Goal: Information Seeking & Learning: Find specific fact

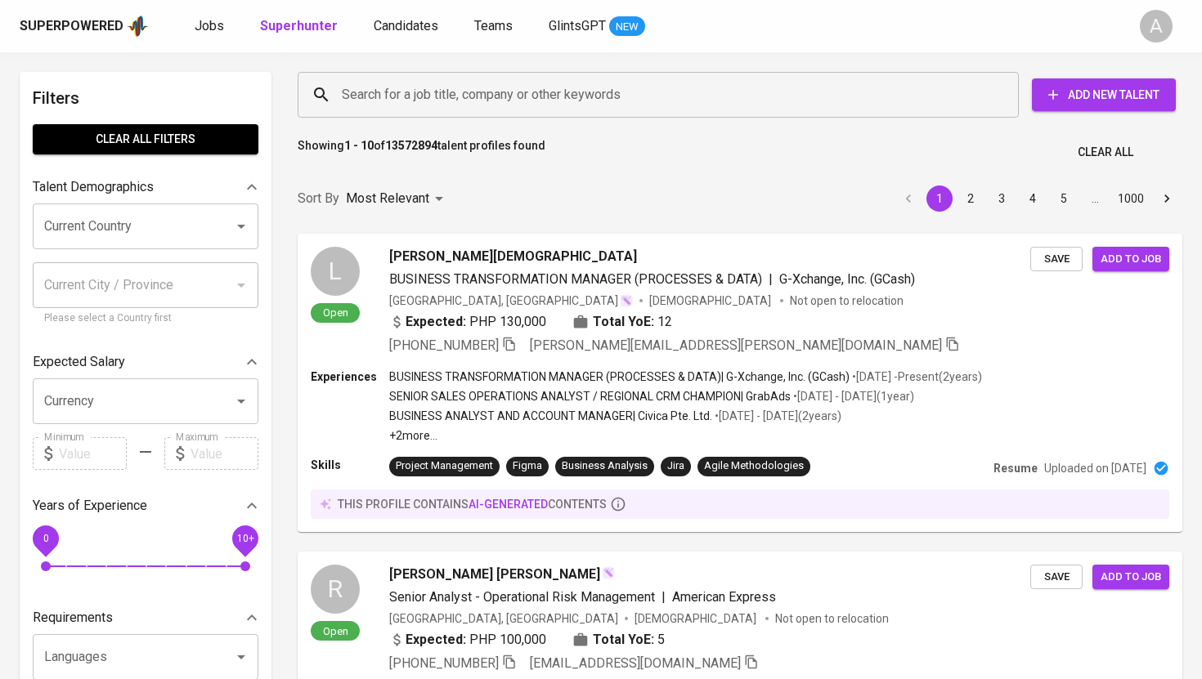
click at [476, 95] on input "Search for a job title, company or other keywords" at bounding box center [662, 94] width 649 height 31
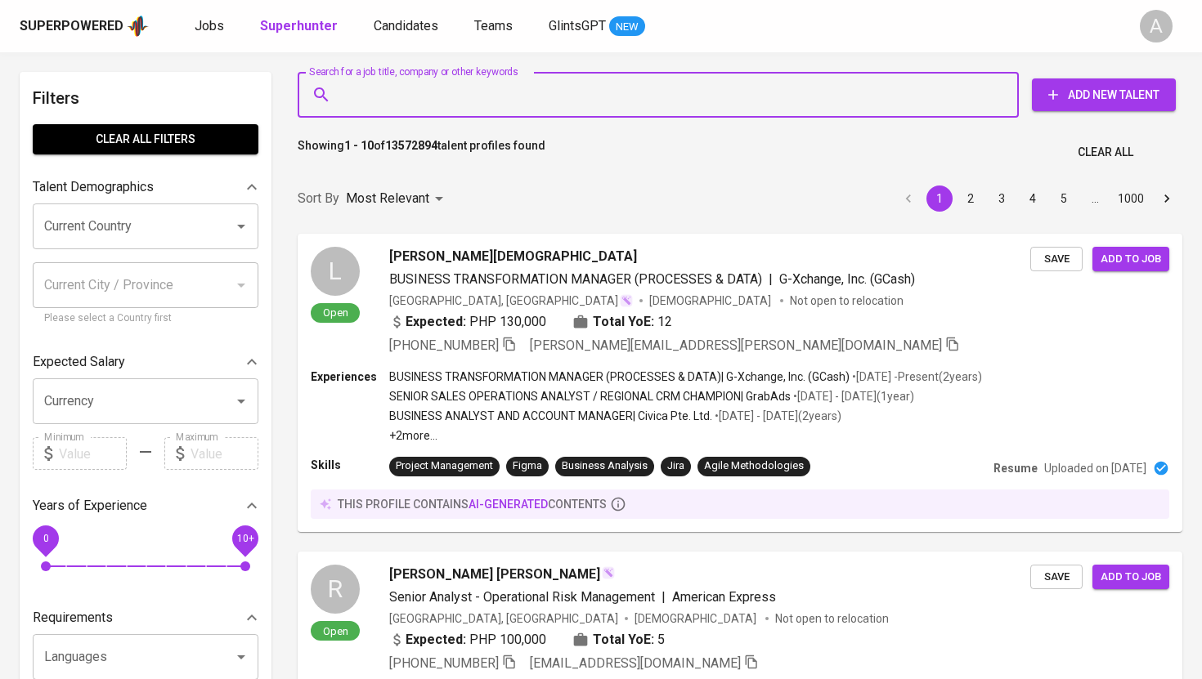
paste input "[EMAIL_ADDRESS][DOMAIN_NAME]"
type input "[EMAIL_ADDRESS][DOMAIN_NAME]"
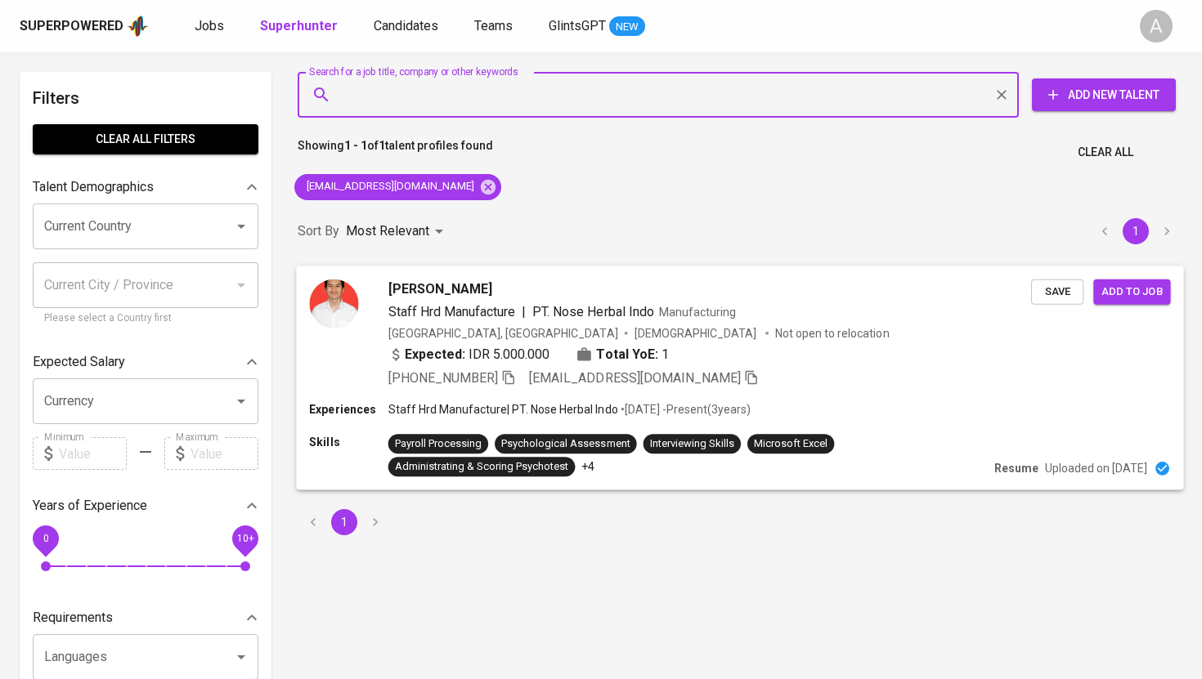
click at [340, 299] on img at bounding box center [333, 303] width 49 height 49
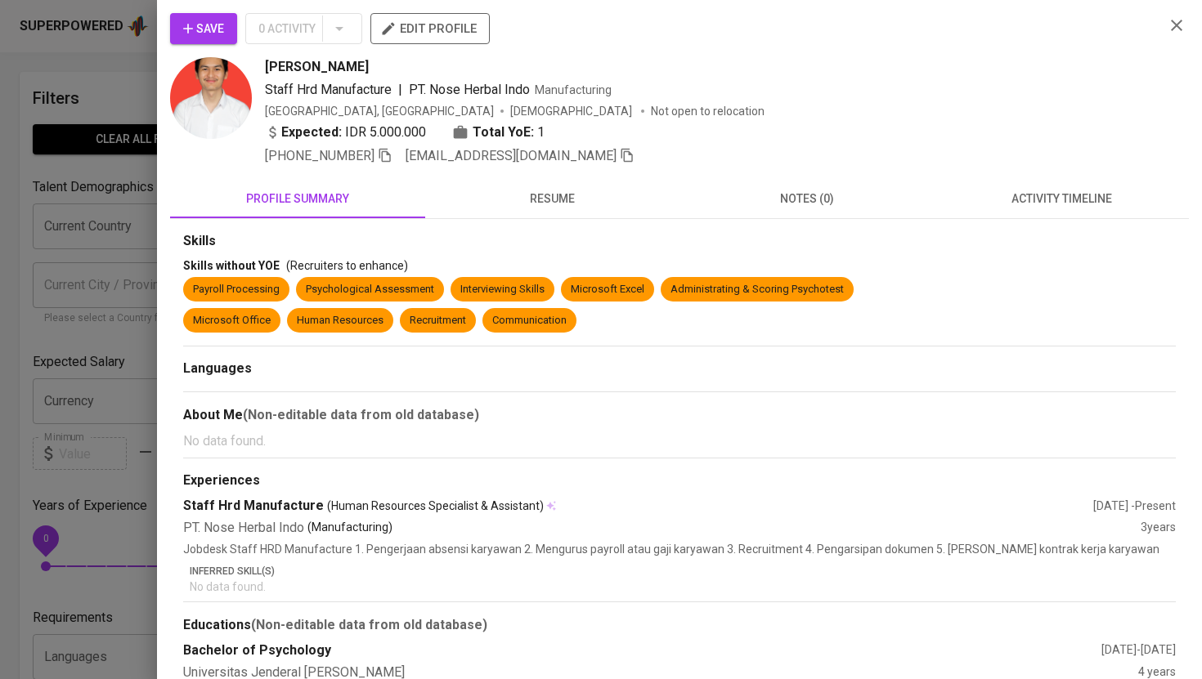
click at [209, 70] on img at bounding box center [211, 98] width 82 height 82
click at [212, 112] on img at bounding box center [211, 98] width 82 height 82
click at [385, 159] on icon "button" at bounding box center [384, 156] width 11 height 14
click at [130, 69] on div at bounding box center [601, 339] width 1202 height 679
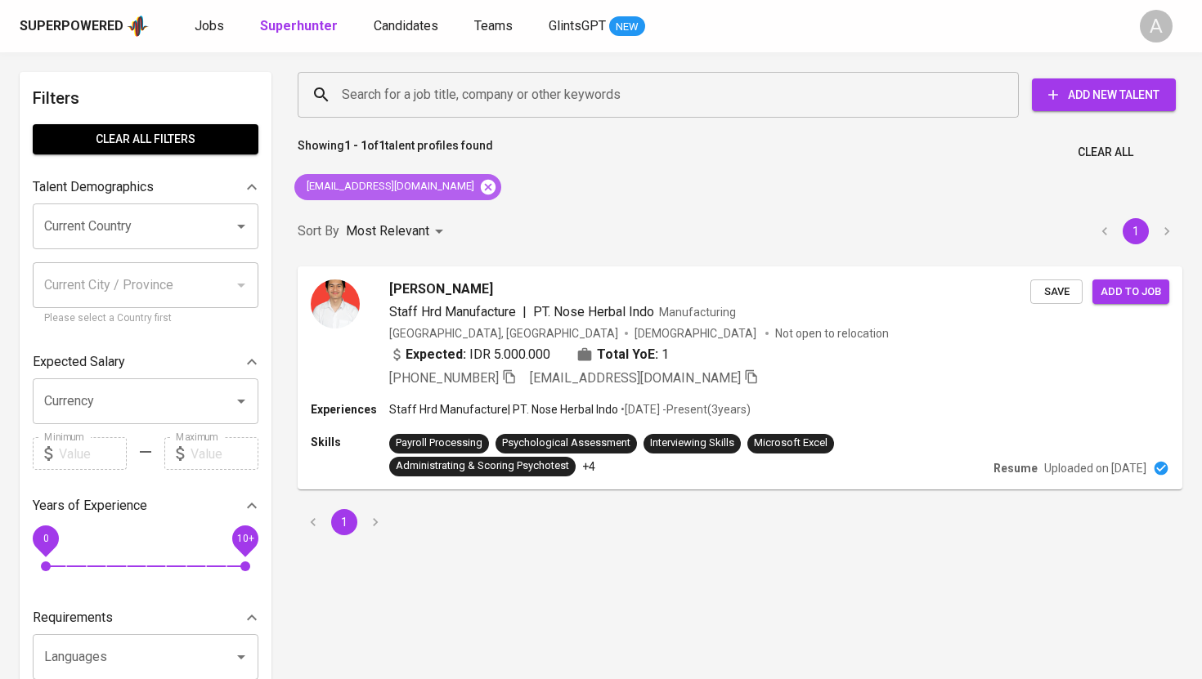
click at [481, 184] on icon at bounding box center [488, 186] width 15 height 15
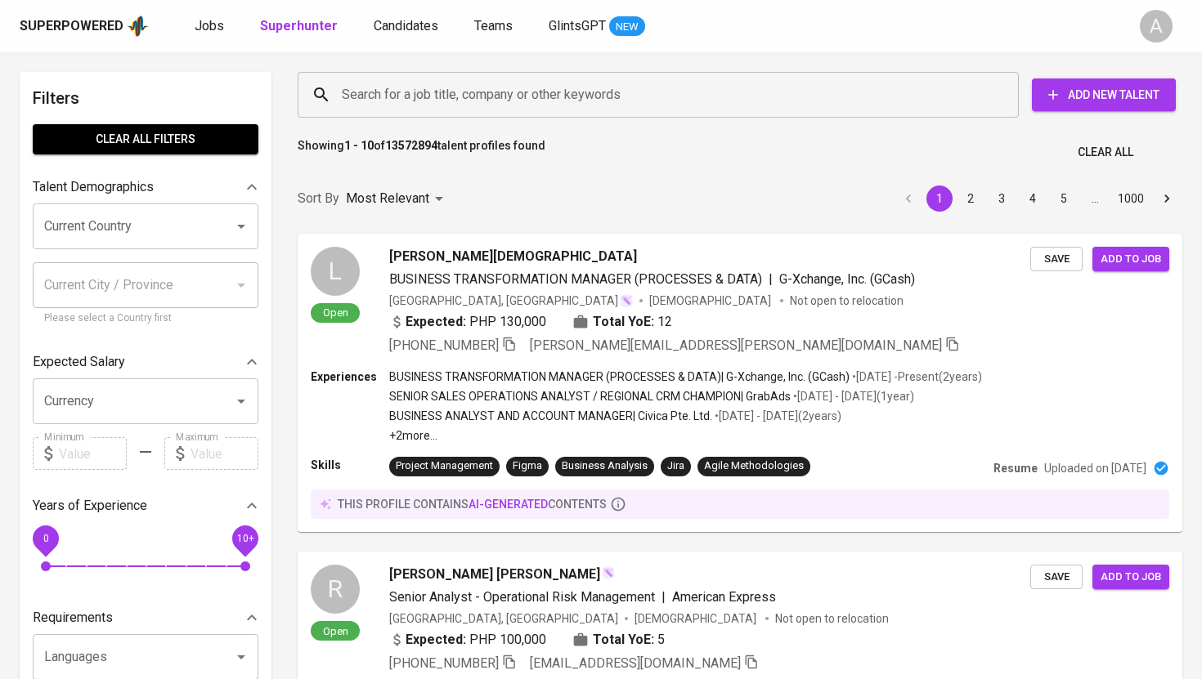
click at [452, 105] on input "Search for a job title, company or other keywords" at bounding box center [662, 94] width 649 height 31
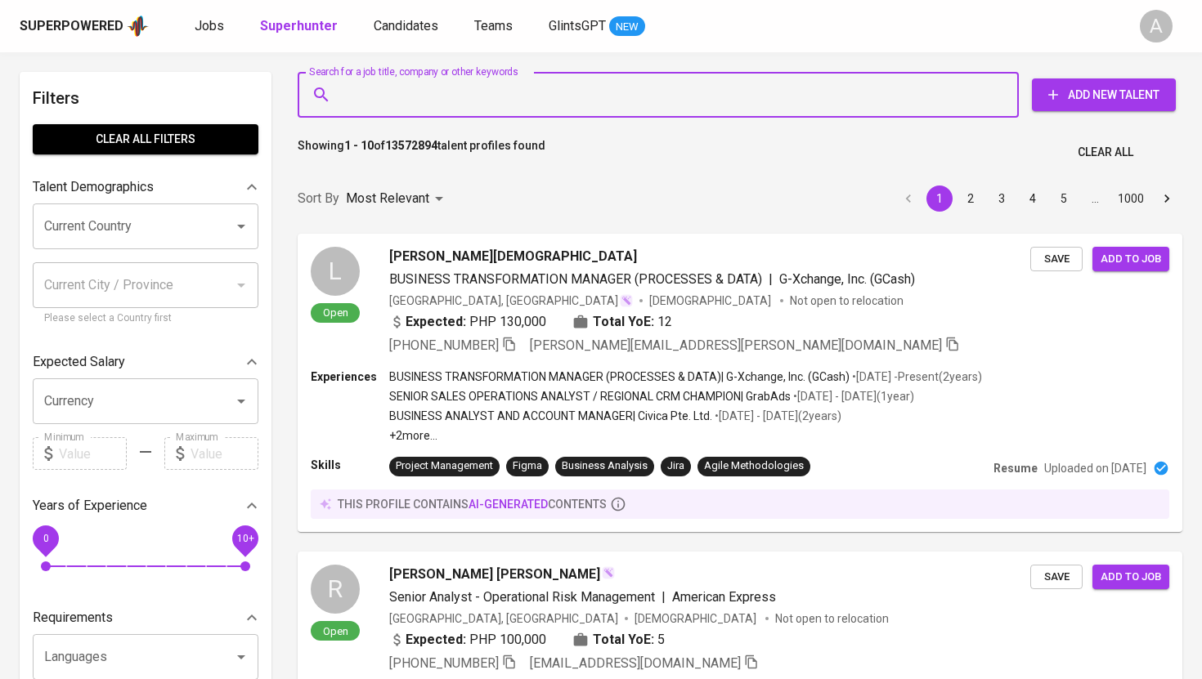
paste input "[EMAIL_ADDRESS][DOMAIN_NAME]"
type input "[EMAIL_ADDRESS][DOMAIN_NAME]"
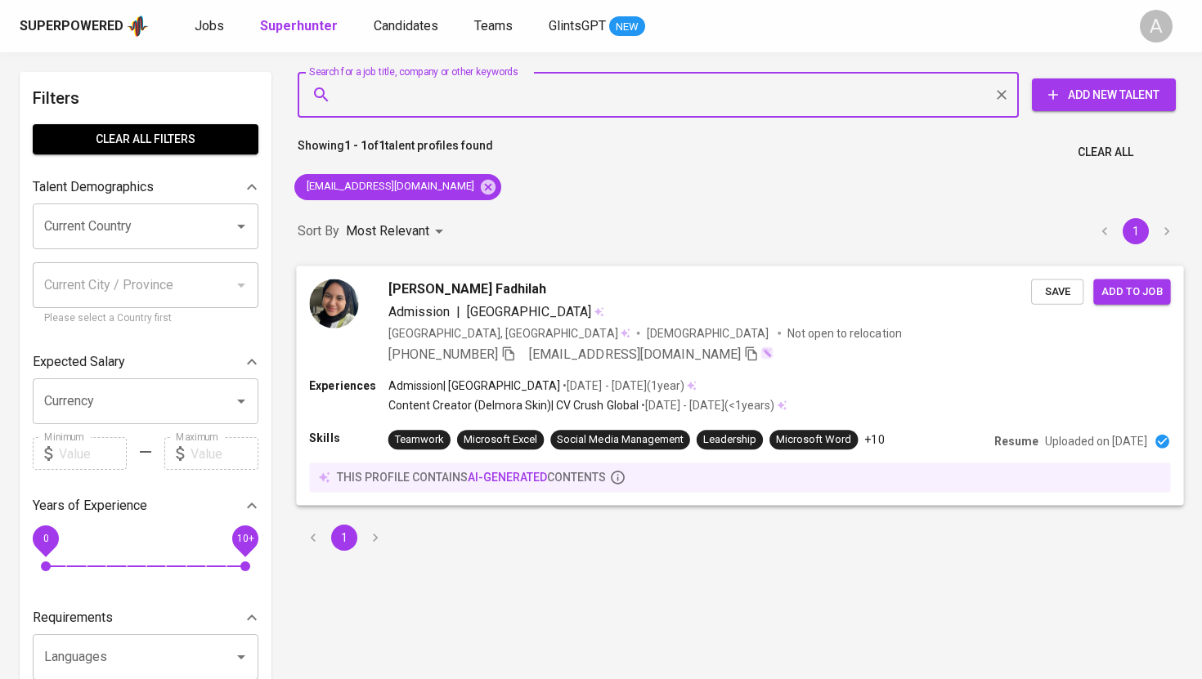
click at [514, 356] on icon "button" at bounding box center [508, 353] width 15 height 15
